Goal: Task Accomplishment & Management: Complete application form

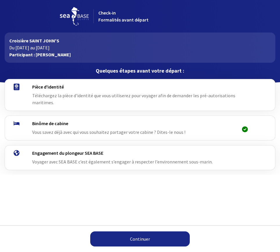
click at [138, 242] on link "Continuer" at bounding box center [140, 238] width 100 height 15
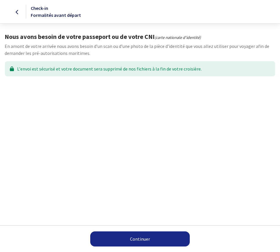
click at [144, 237] on link "Continuer" at bounding box center [140, 238] width 100 height 15
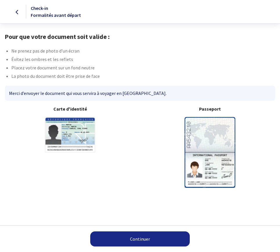
click at [160, 242] on link "Continuer" at bounding box center [140, 238] width 100 height 15
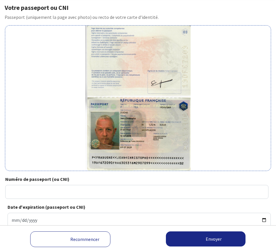
scroll to position [37, 0]
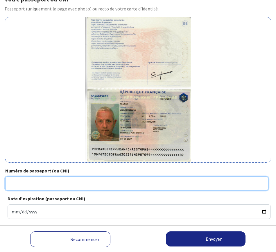
click at [47, 180] on input "Numéro de passeport (ou CNI)" at bounding box center [136, 184] width 263 height 14
type input "19DF67209"
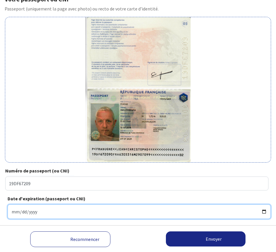
click at [33, 214] on input "Date d'expiration (passeport ou CNI)" at bounding box center [139, 211] width 263 height 15
click at [14, 212] on input "Date d'expiration (passeport ou CNI)" at bounding box center [139, 211] width 263 height 15
drag, startPoint x: 13, startPoint y: 212, endPoint x: 37, endPoint y: 213, distance: 24.4
click at [39, 216] on input "Date d'expiration (passeport ou CNI)" at bounding box center [139, 211] width 263 height 15
type input "2029-07-09"
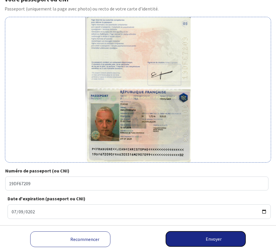
click at [214, 241] on button "Envoyer" at bounding box center [206, 238] width 80 height 15
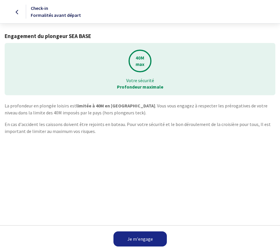
click at [143, 238] on link "Je m'engage" at bounding box center [140, 238] width 53 height 15
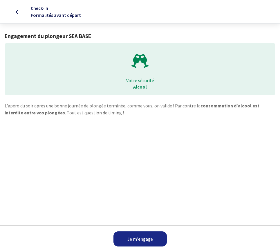
click at [143, 238] on link "Je m'engage" at bounding box center [140, 238] width 53 height 15
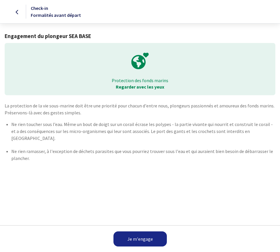
click at [143, 238] on link "Je m'engage" at bounding box center [140, 238] width 53 height 15
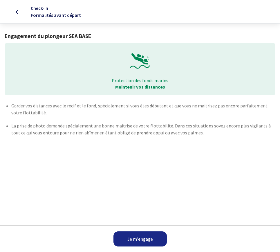
click at [143, 238] on link "Je m'engage" at bounding box center [140, 238] width 53 height 15
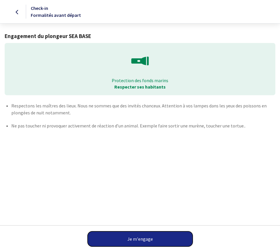
click at [143, 238] on button "Je m'engage" at bounding box center [140, 238] width 105 height 15
